Goal: Task Accomplishment & Management: Manage account settings

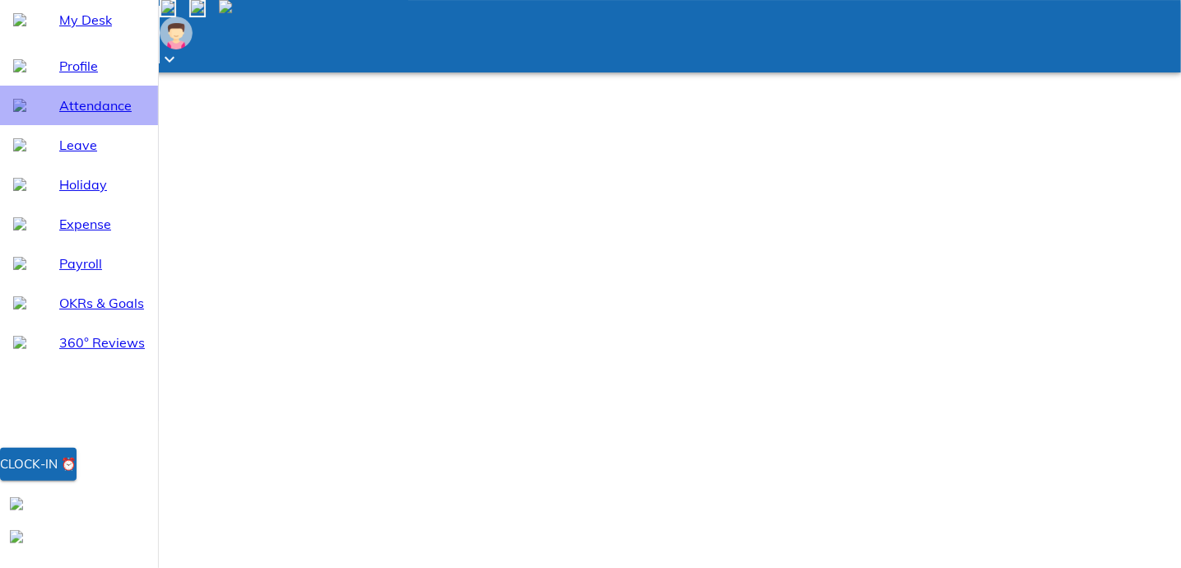
click at [75, 115] on span "Attendance" at bounding box center [102, 105] width 86 height 20
select select "10"
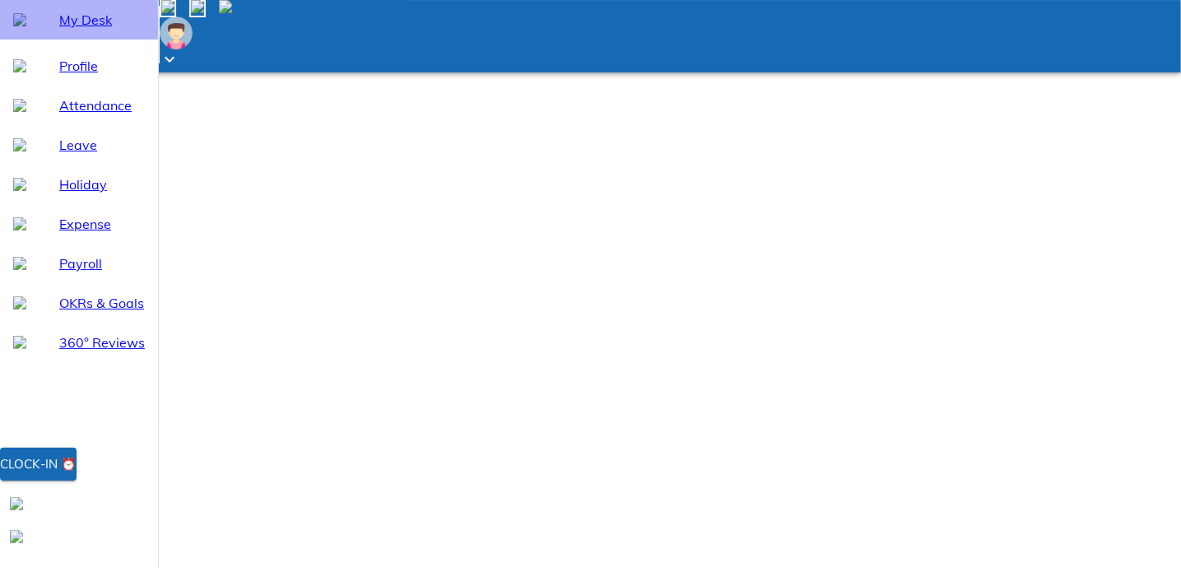
click at [80, 40] on div "My Desk" at bounding box center [79, 20] width 158 height 40
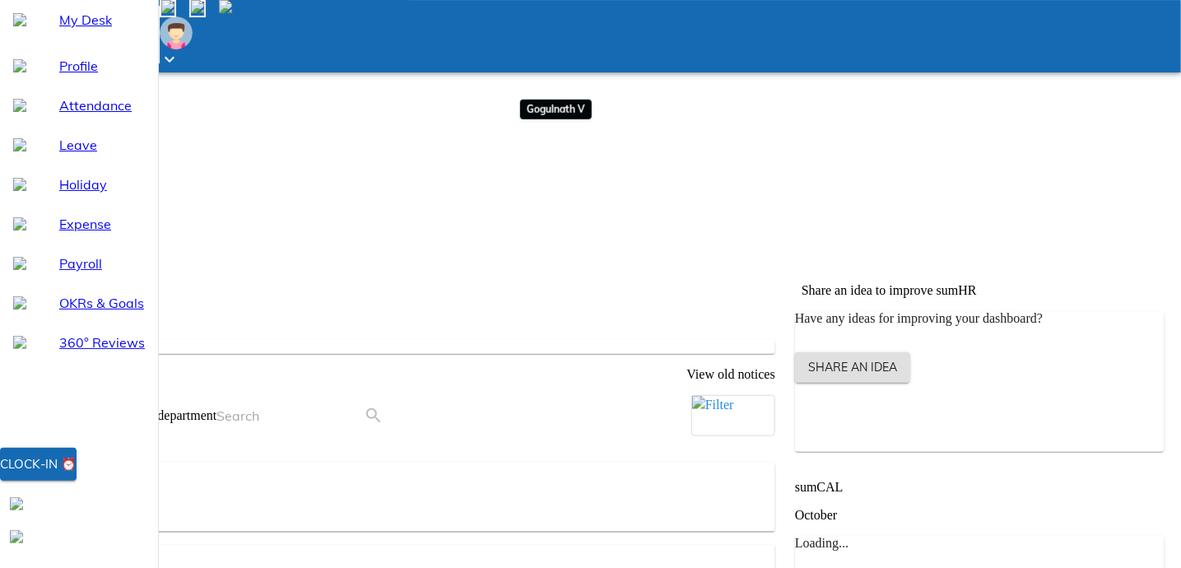
scroll to position [411, 0]
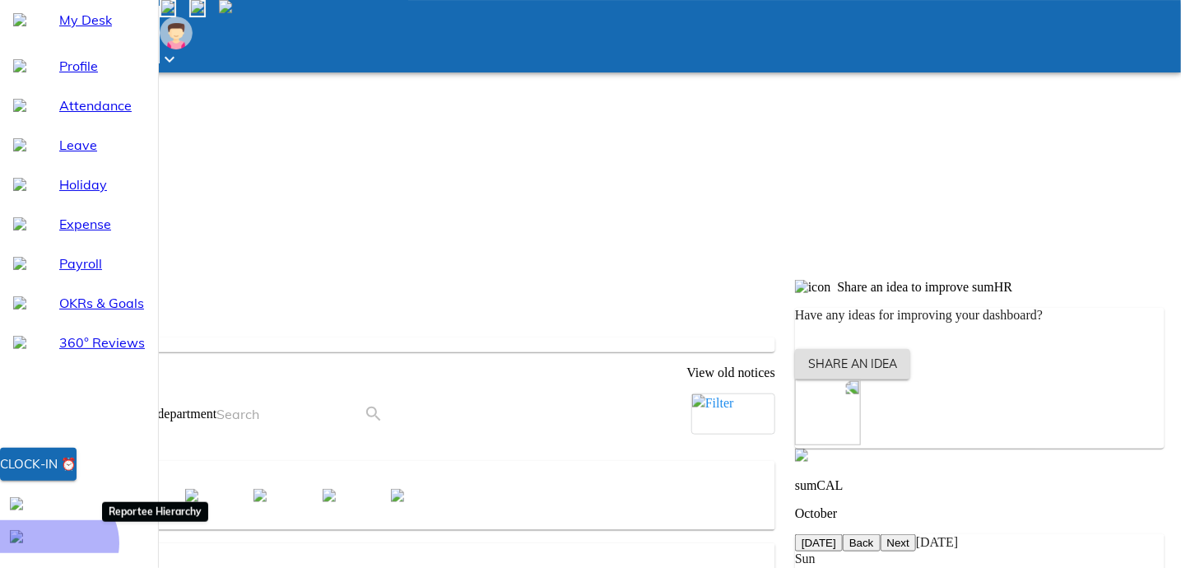
click at [56, 543] on div at bounding box center [33, 536] width 46 height 13
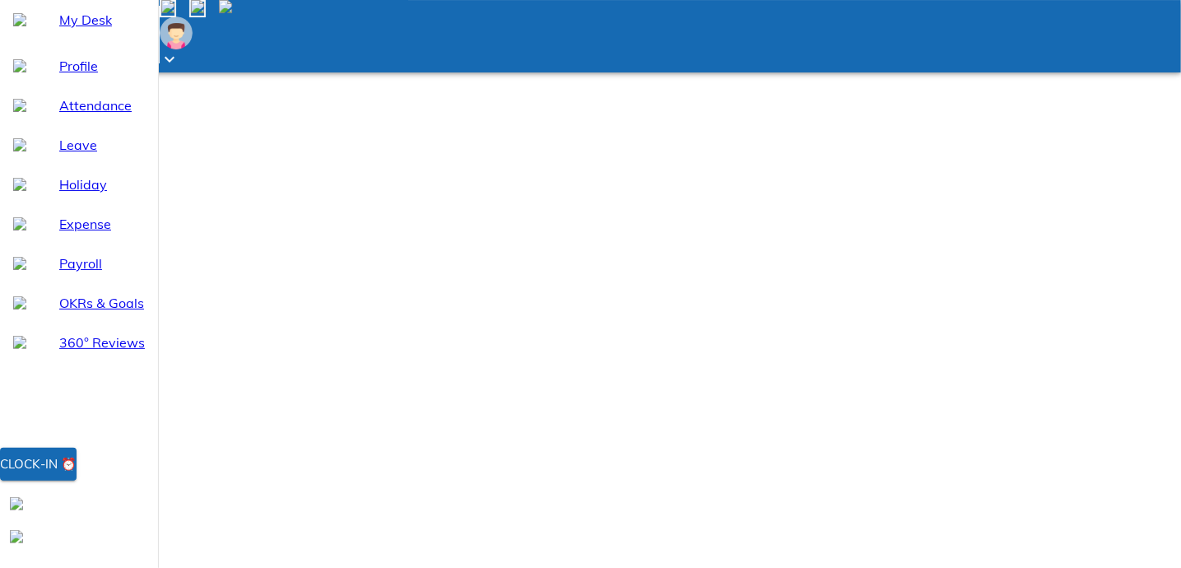
click at [69, 155] on span "Leave" at bounding box center [102, 145] width 86 height 20
select select "10"
click at [179, 49] on icon at bounding box center [170, 59] width 20 height 20
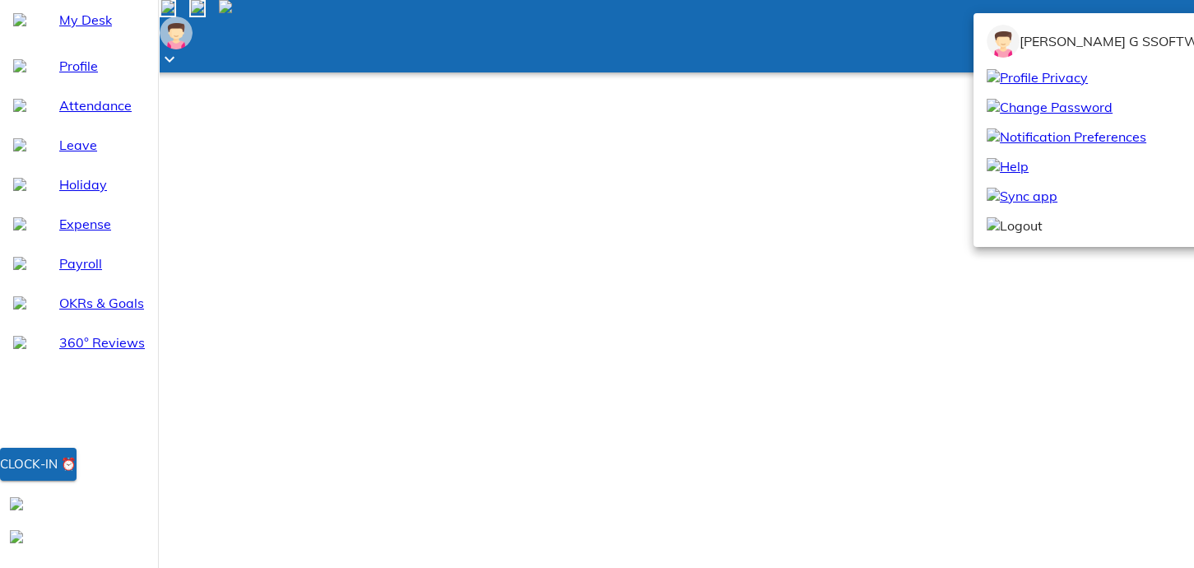
click at [1019, 235] on span "Logout" at bounding box center [1015, 226] width 56 height 20
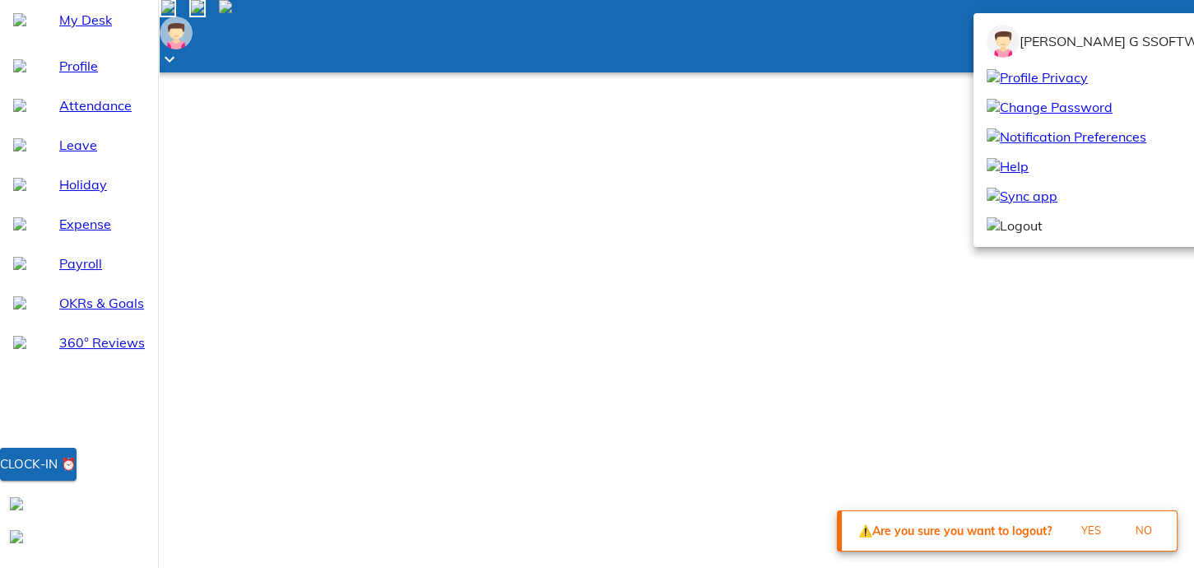
click at [1089, 537] on button "Yes" at bounding box center [1091, 531] width 53 height 26
drag, startPoint x: 1088, startPoint y: 530, endPoint x: 1074, endPoint y: 516, distance: 19.8
click at [1087, 530] on span "Yes" at bounding box center [1091, 530] width 44 height 19
